Goal: Use online tool/utility: Utilize a website feature to perform a specific function

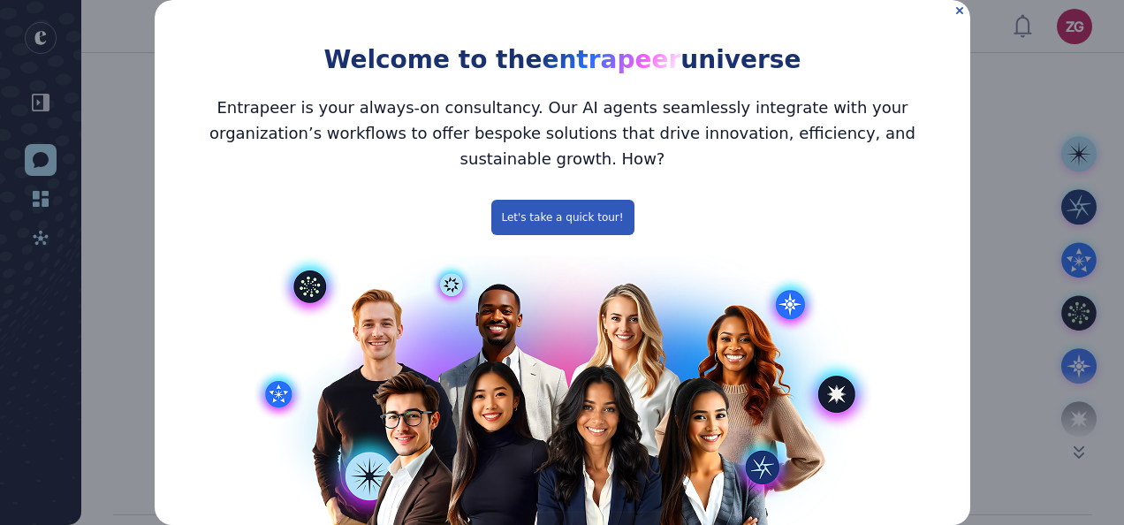
click at [554, 117] on h3 "Entrapeer is your always-on consultancy. Our AI agents seamlessly integrate wit…" at bounding box center [562, 133] width 788 height 77
click at [955, 11] on icon "Close Preview" at bounding box center [958, 10] width 7 height 7
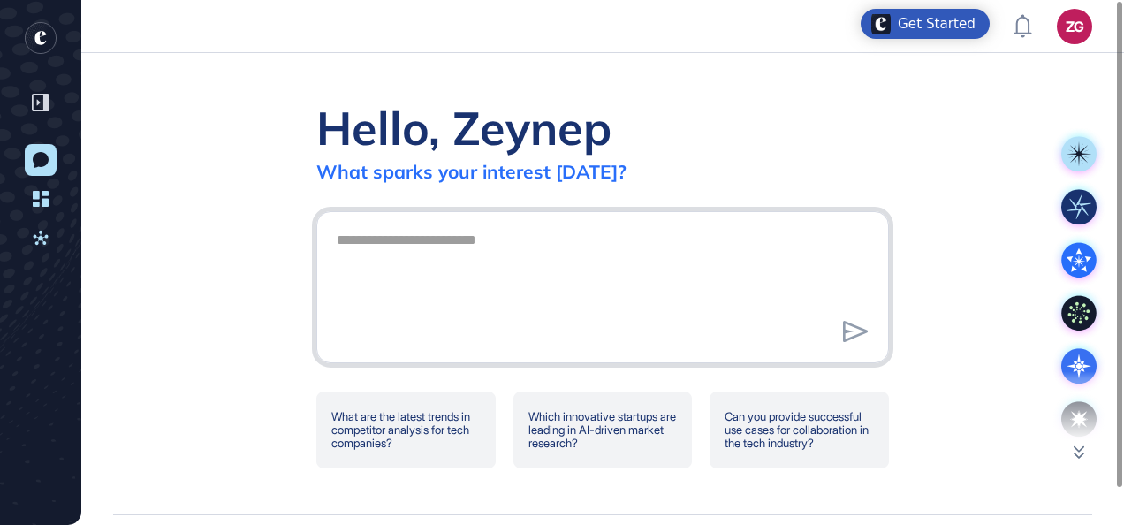
click at [817, 244] on textarea at bounding box center [602, 285] width 553 height 124
type textarea "*"
click at [559, 237] on textarea "**********" at bounding box center [602, 285] width 553 height 124
type textarea "*"
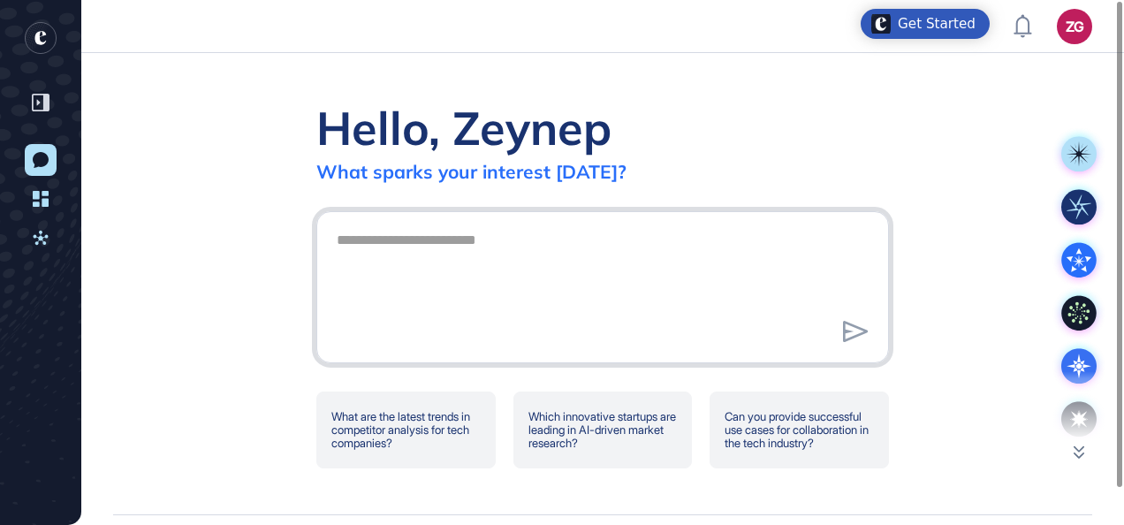
click at [382, 253] on textarea at bounding box center [602, 285] width 553 height 124
paste textarea "**********"
type textarea "**********"
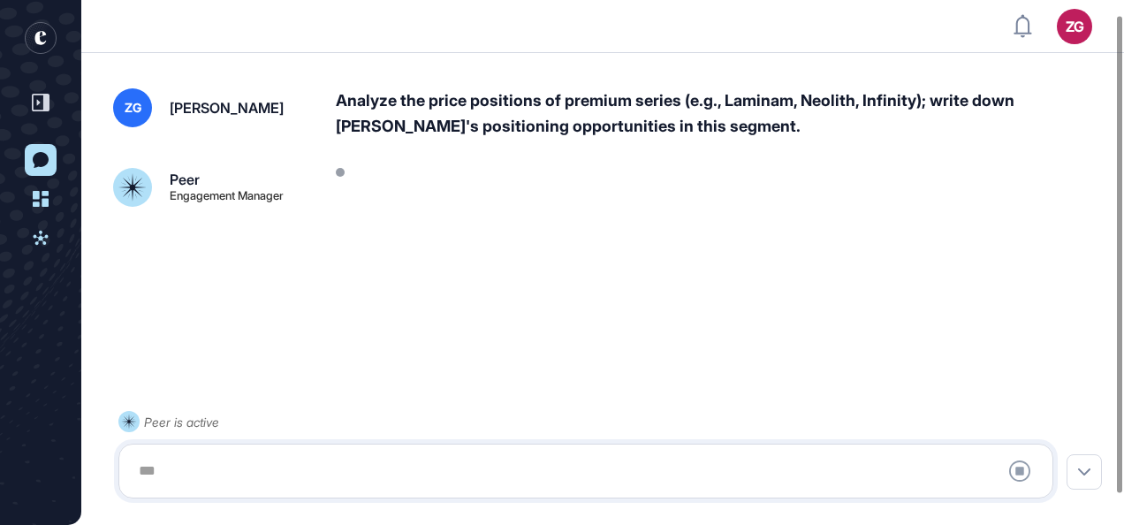
scroll to position [49, 0]
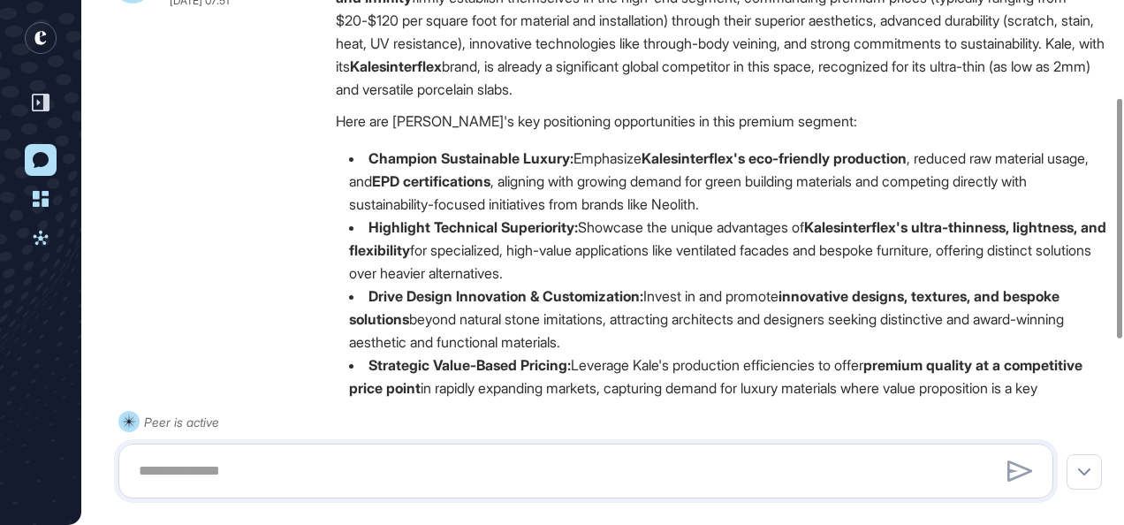
scroll to position [219, 0]
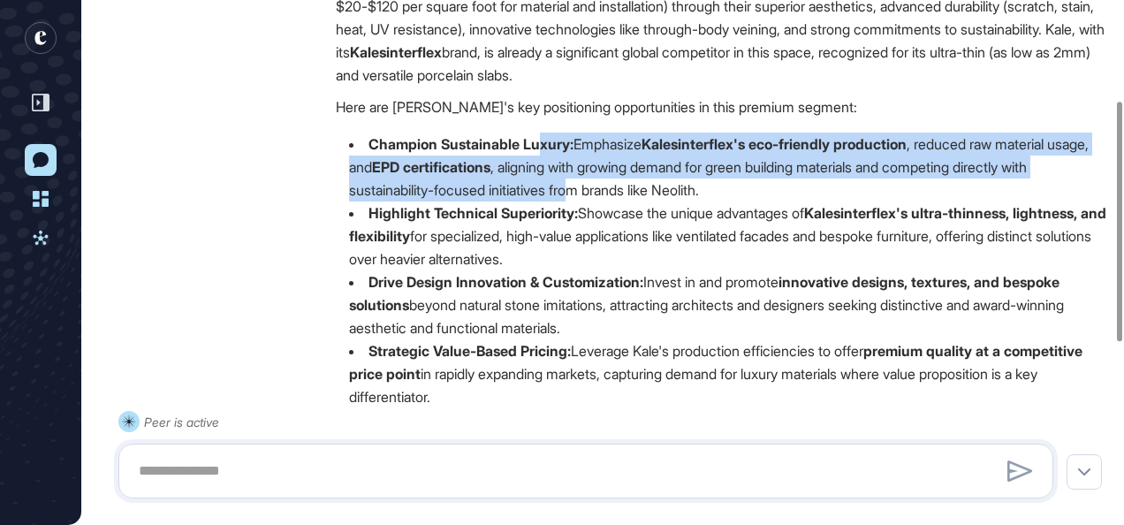
drag, startPoint x: 559, startPoint y: 167, endPoint x: 533, endPoint y: 141, distance: 37.5
click at [535, 145] on li "Champion Sustainable Luxury: Emphasize Kalesinterflex's eco-friendly production…" at bounding box center [721, 167] width 771 height 69
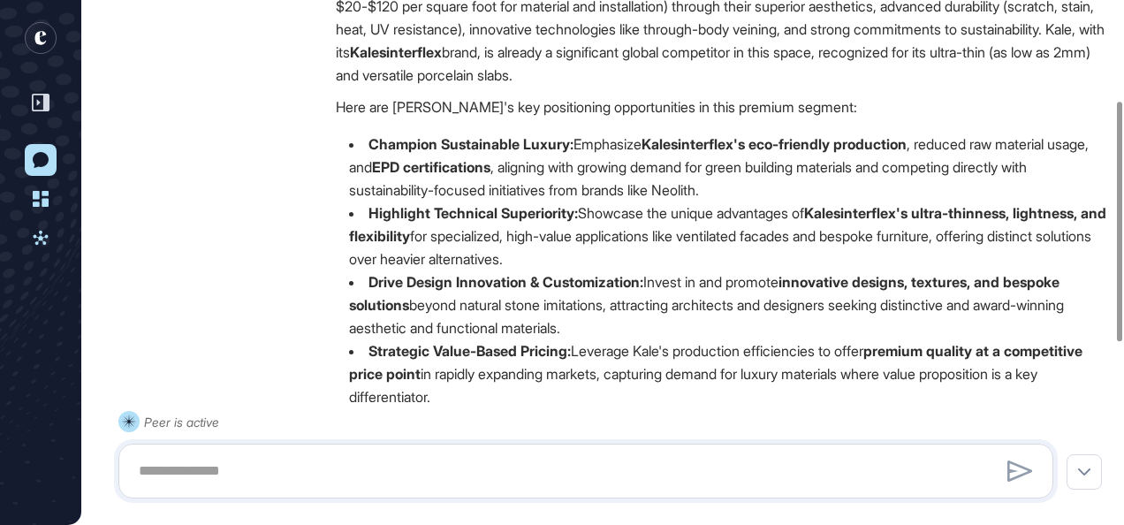
drag, startPoint x: 533, startPoint y: 141, endPoint x: 476, endPoint y: 116, distance: 62.6
click at [476, 116] on p "Here are [PERSON_NAME]'s key positioning opportunities in this premium segment:" at bounding box center [721, 106] width 771 height 23
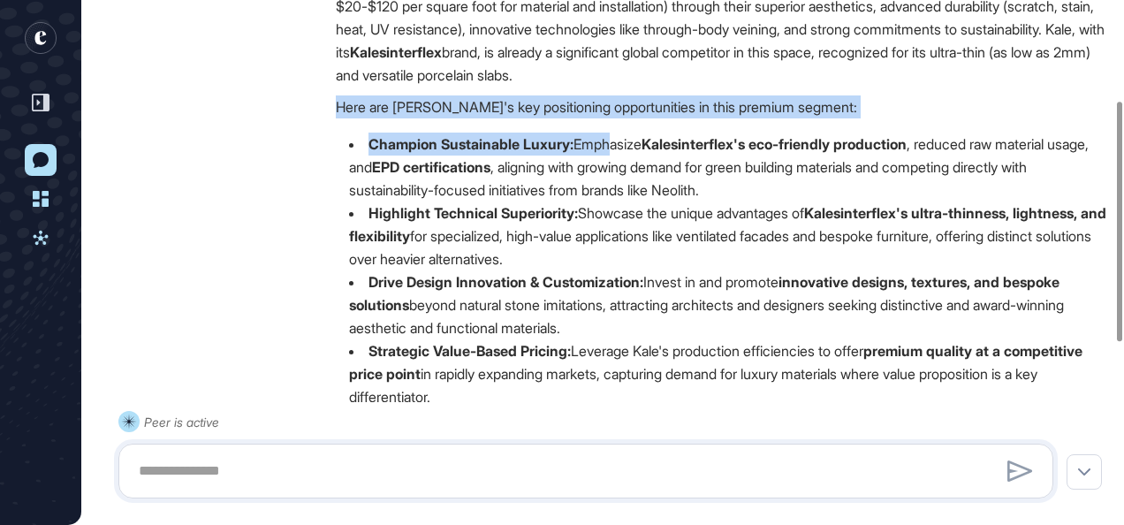
drag, startPoint x: 331, startPoint y: 109, endPoint x: 472, endPoint y: 119, distance: 141.8
click at [611, 138] on div "Peer Engagement Manager [DATE] 07:51 Hello there! It's exciting to analyze the …" at bounding box center [602, 318] width 979 height 739
click at [472, 119] on div "Hello there! It's exciting to analyze the strategic landscape of premium large-…" at bounding box center [721, 186] width 771 height 474
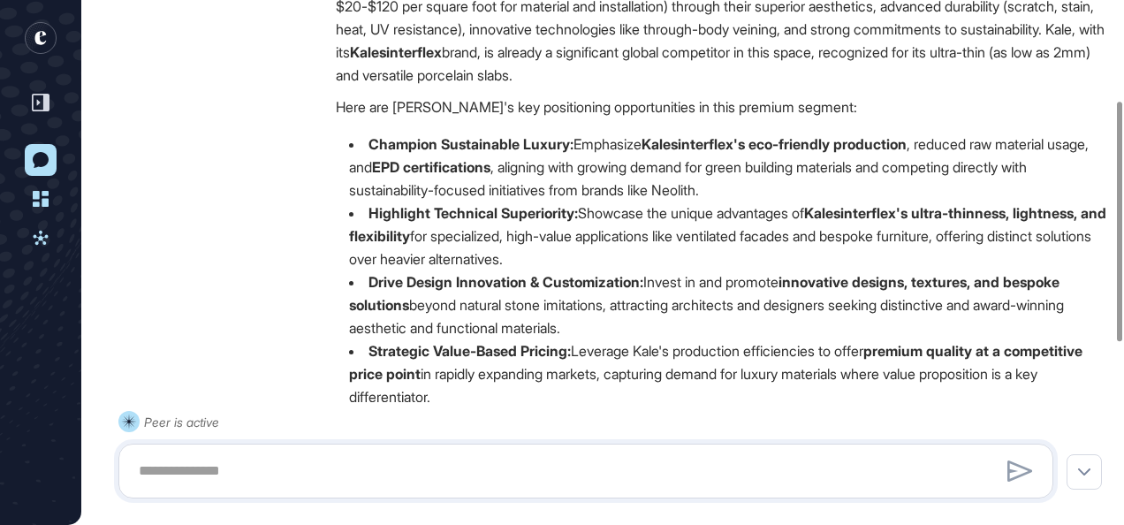
click at [572, 161] on li "Champion Sustainable Luxury: Emphasize Kalesinterflex's eco-friendly production…" at bounding box center [721, 167] width 771 height 69
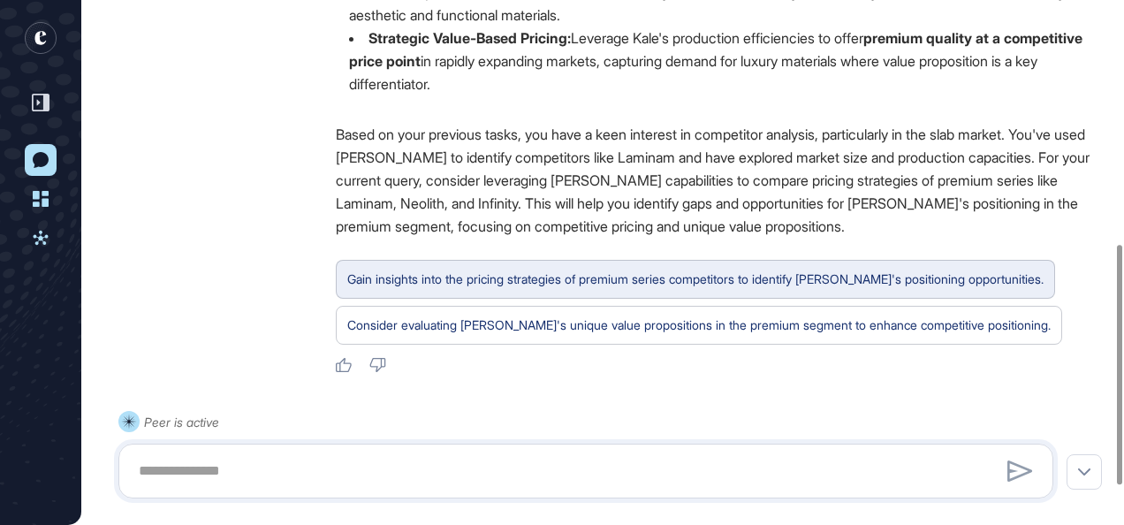
scroll to position [531, 0]
click at [596, 274] on div "Gain insights into the pricing strategies of premium series competitors to iden…" at bounding box center [695, 280] width 696 height 23
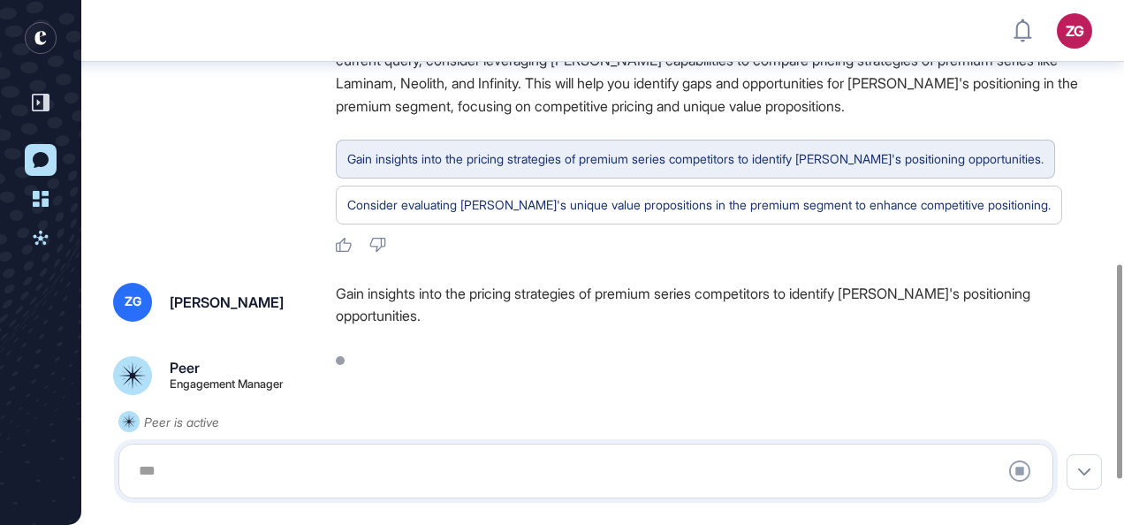
click at [596, 283] on div "ZG Zeynep Gezen Gain insights into the pricing strategies of premium series com…" at bounding box center [602, 339] width 979 height 112
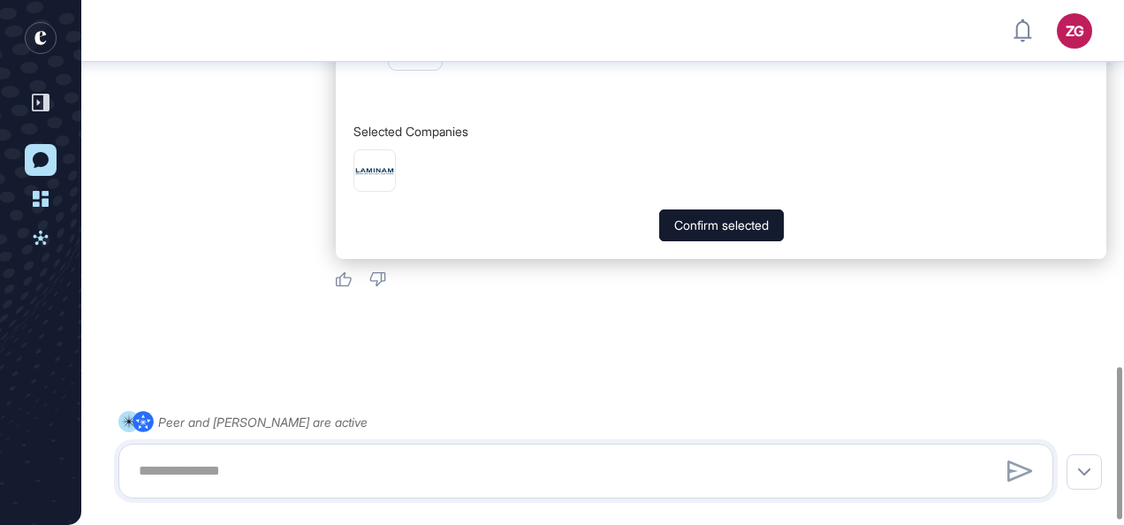
scroll to position [1272, 0]
click at [728, 225] on button "Confirm selected" at bounding box center [721, 225] width 125 height 32
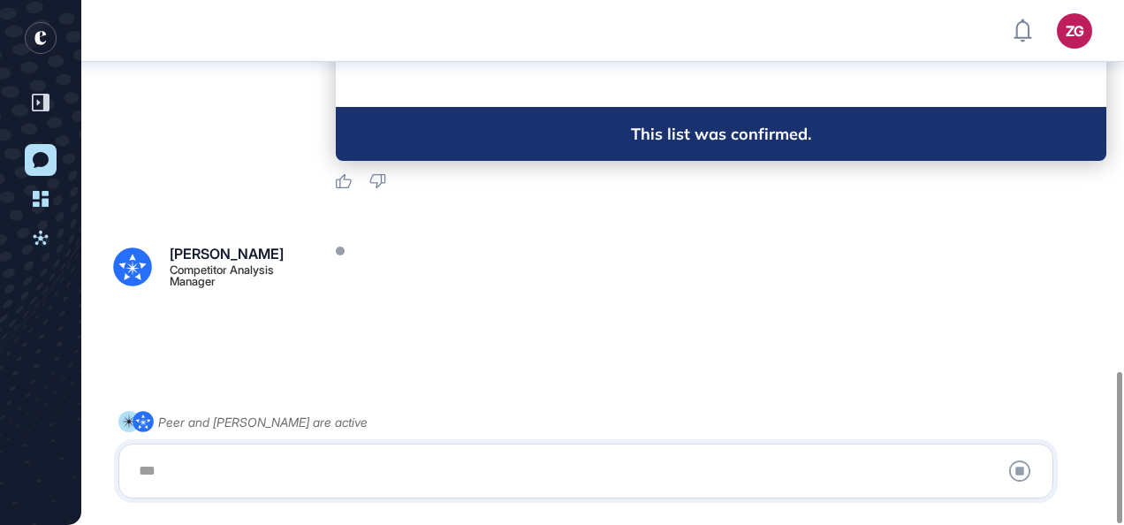
scroll to position [1289, 0]
